Goal: Check status

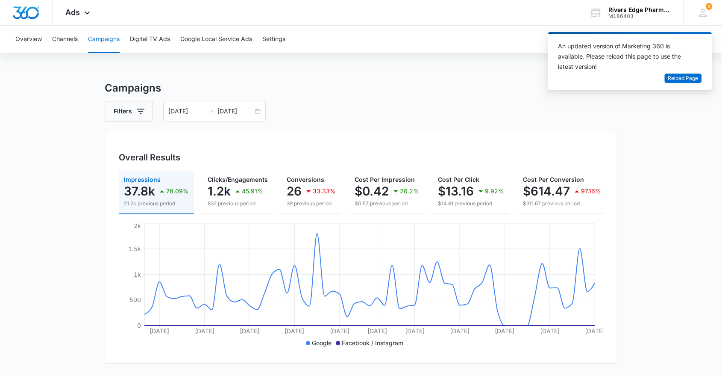
click at [117, 38] on button "Campaigns" at bounding box center [104, 39] width 32 height 27
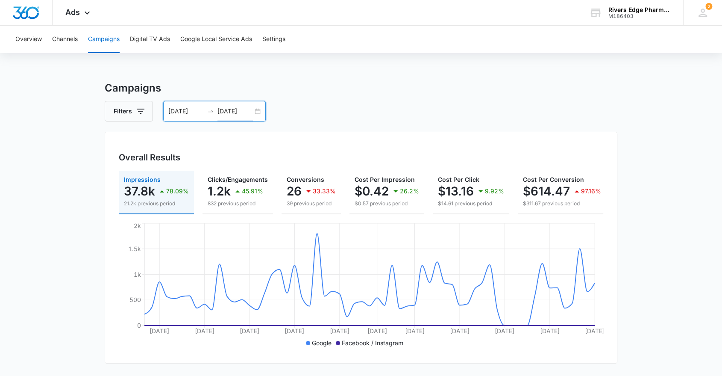
click at [229, 110] on input "[DATE]" at bounding box center [234, 110] width 35 height 9
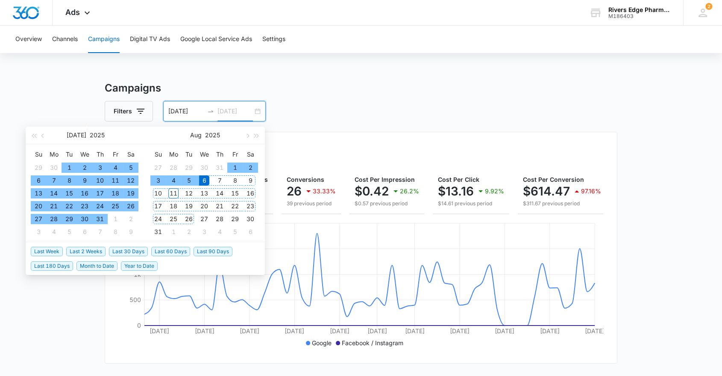
type input "[DATE]"
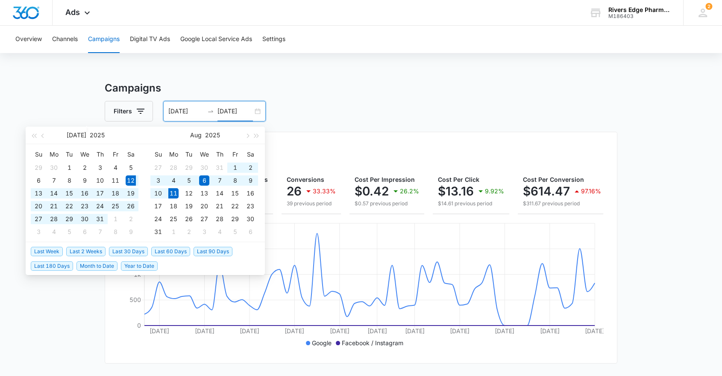
click at [137, 249] on span "Last 30 Days" at bounding box center [128, 251] width 39 height 9
type input "[DATE]"
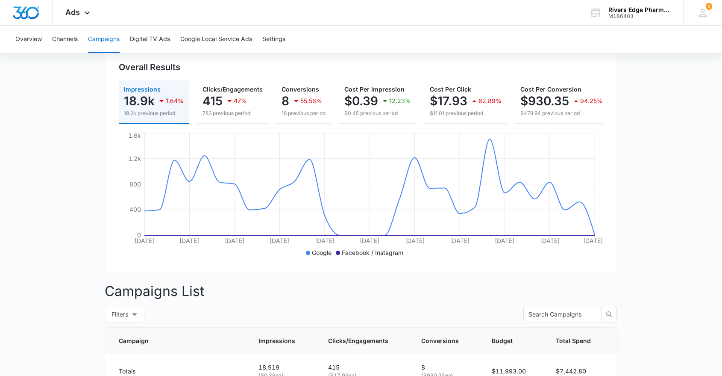
scroll to position [39, 0]
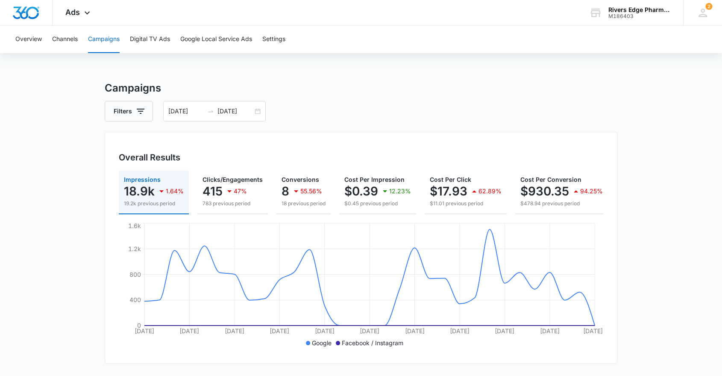
scroll to position [0, 0]
click at [625, 38] on div "Overview Channels Campaigns Digital TV Ads Google Local Service Ads Settings" at bounding box center [361, 39] width 702 height 27
